Goal: Find contact information: Find contact information

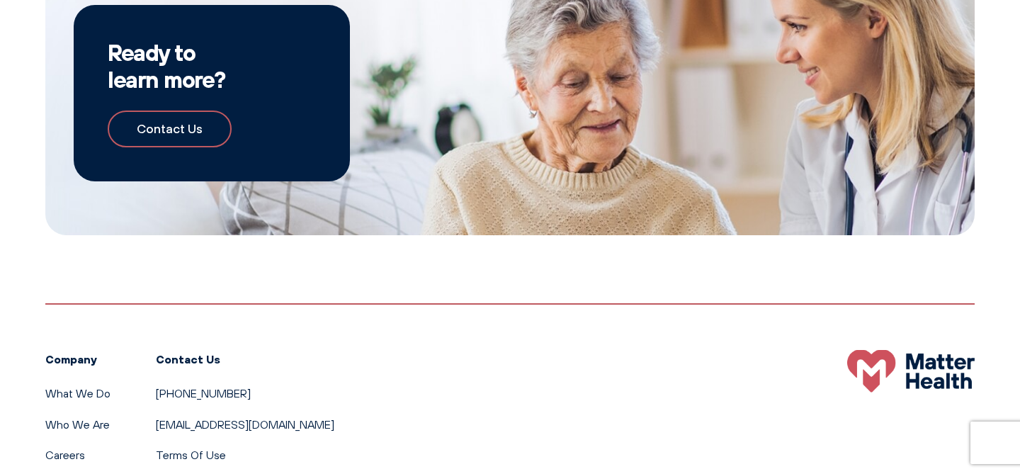
scroll to position [2313, 0]
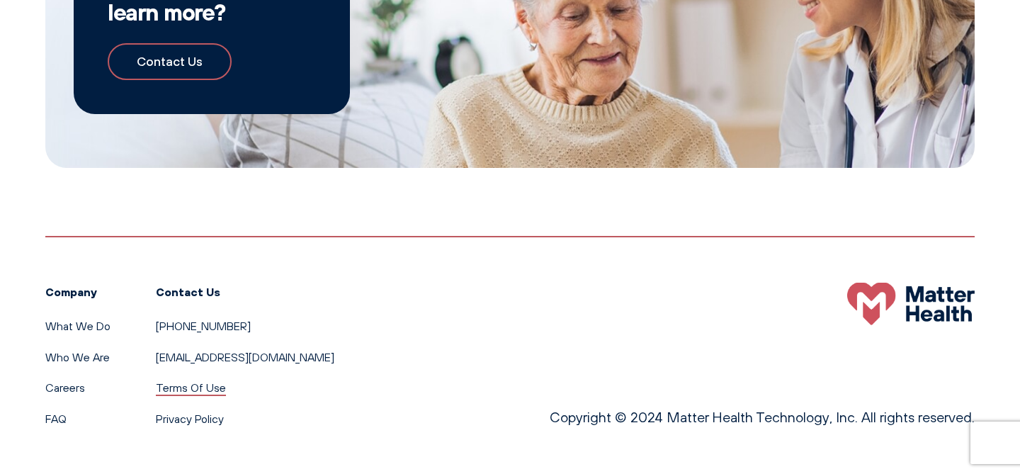
click at [192, 390] on link "Terms Of Use" at bounding box center [191, 387] width 70 height 14
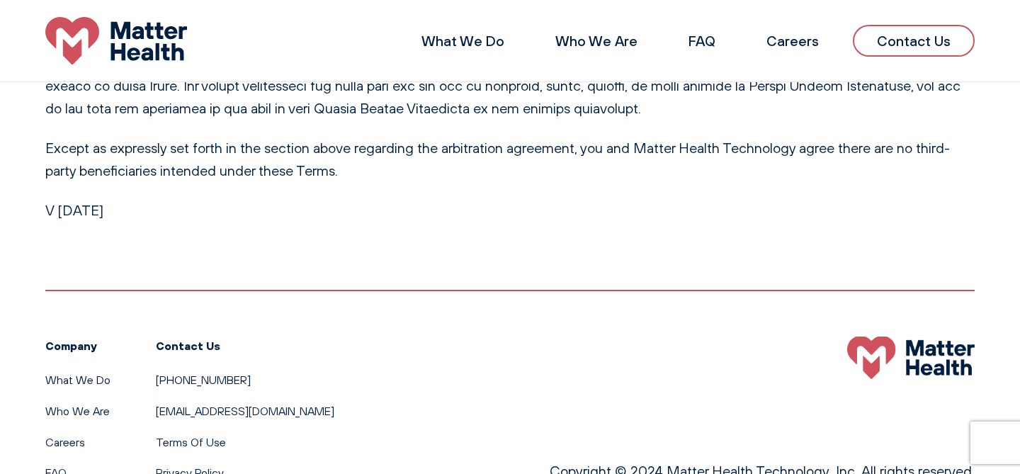
scroll to position [2833, 0]
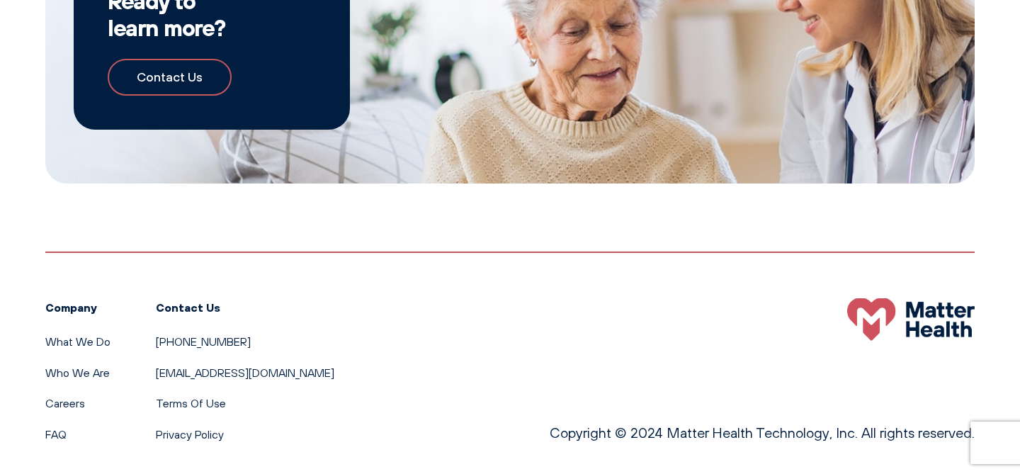
scroll to position [2313, 0]
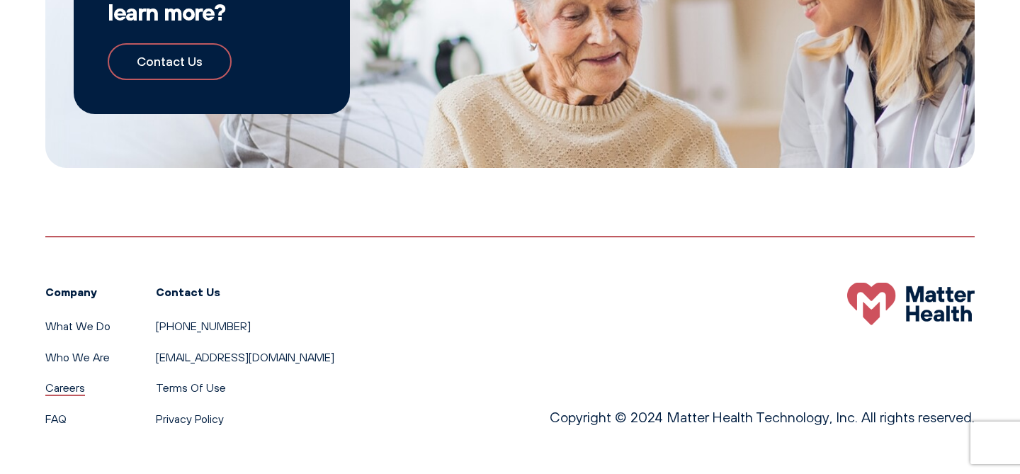
click at [71, 392] on link "Careers" at bounding box center [65, 387] width 40 height 14
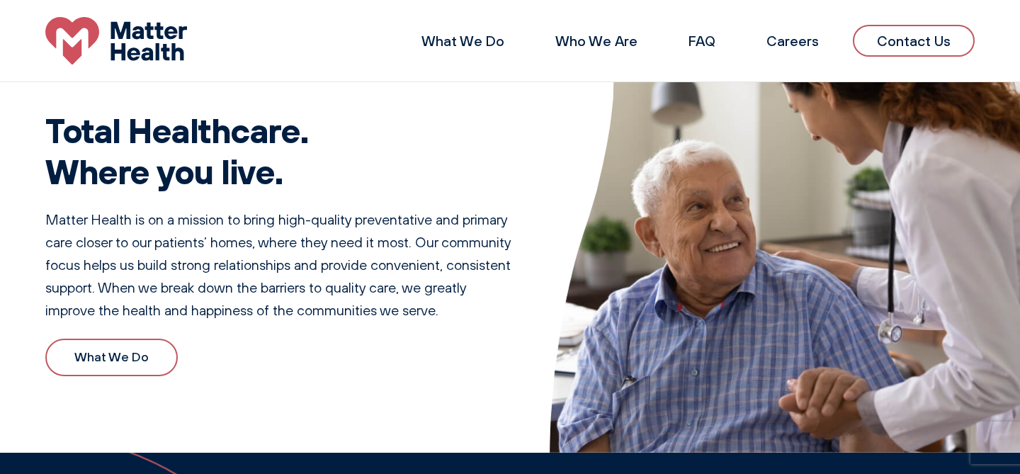
scroll to position [0, 0]
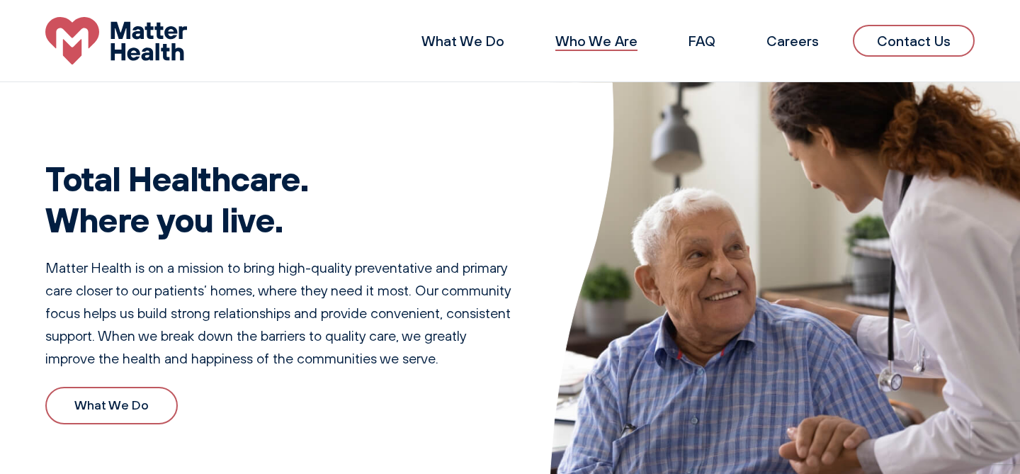
click at [595, 34] on link "Who We Are" at bounding box center [596, 41] width 82 height 18
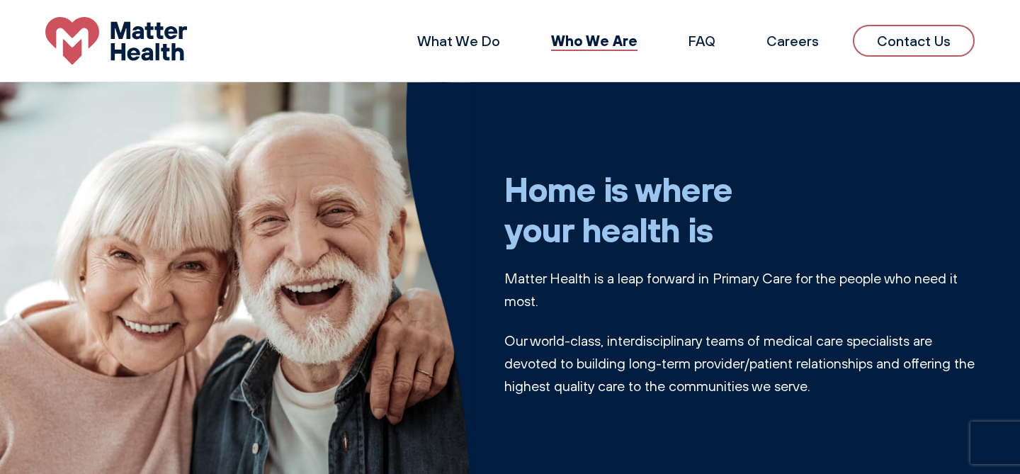
click at [138, 26] on img at bounding box center [116, 40] width 142 height 47
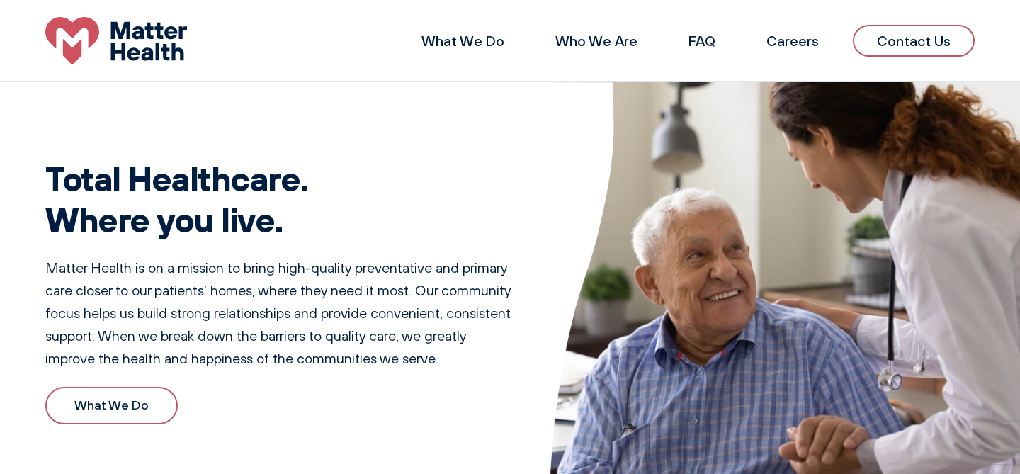
click at [909, 26] on link "Contact Us" at bounding box center [914, 41] width 122 height 32
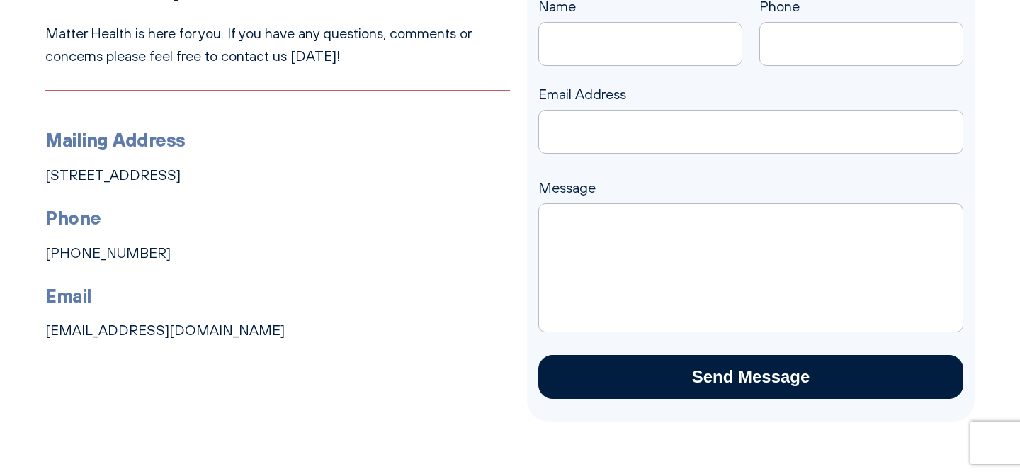
scroll to position [173, 0]
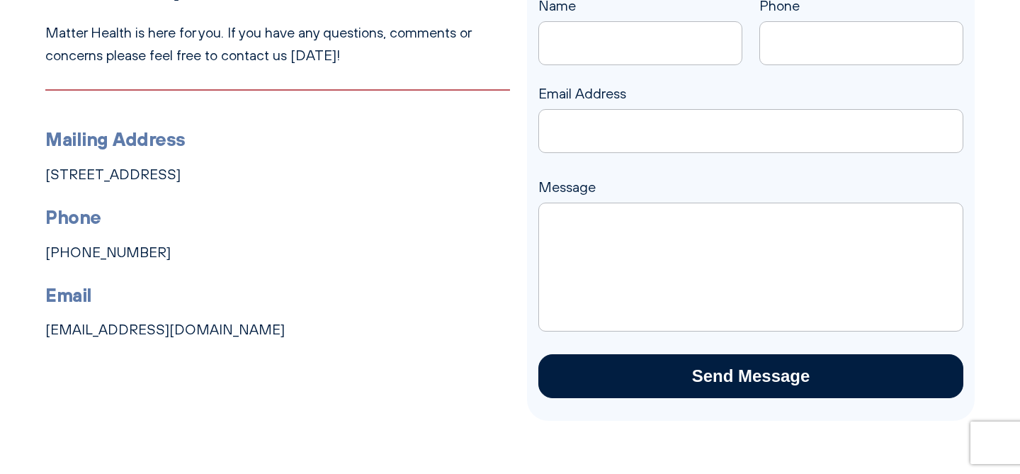
drag, startPoint x: 42, startPoint y: 172, endPoint x: 351, endPoint y: 181, distance: 308.9
click at [351, 181] on div "Have Some Questions? Matter Health is here for you. If you have any questions, …" at bounding box center [510, 198] width 1020 height 443
copy link "[STREET_ADDRESS]"
